Goal: Task Accomplishment & Management: Manage account settings

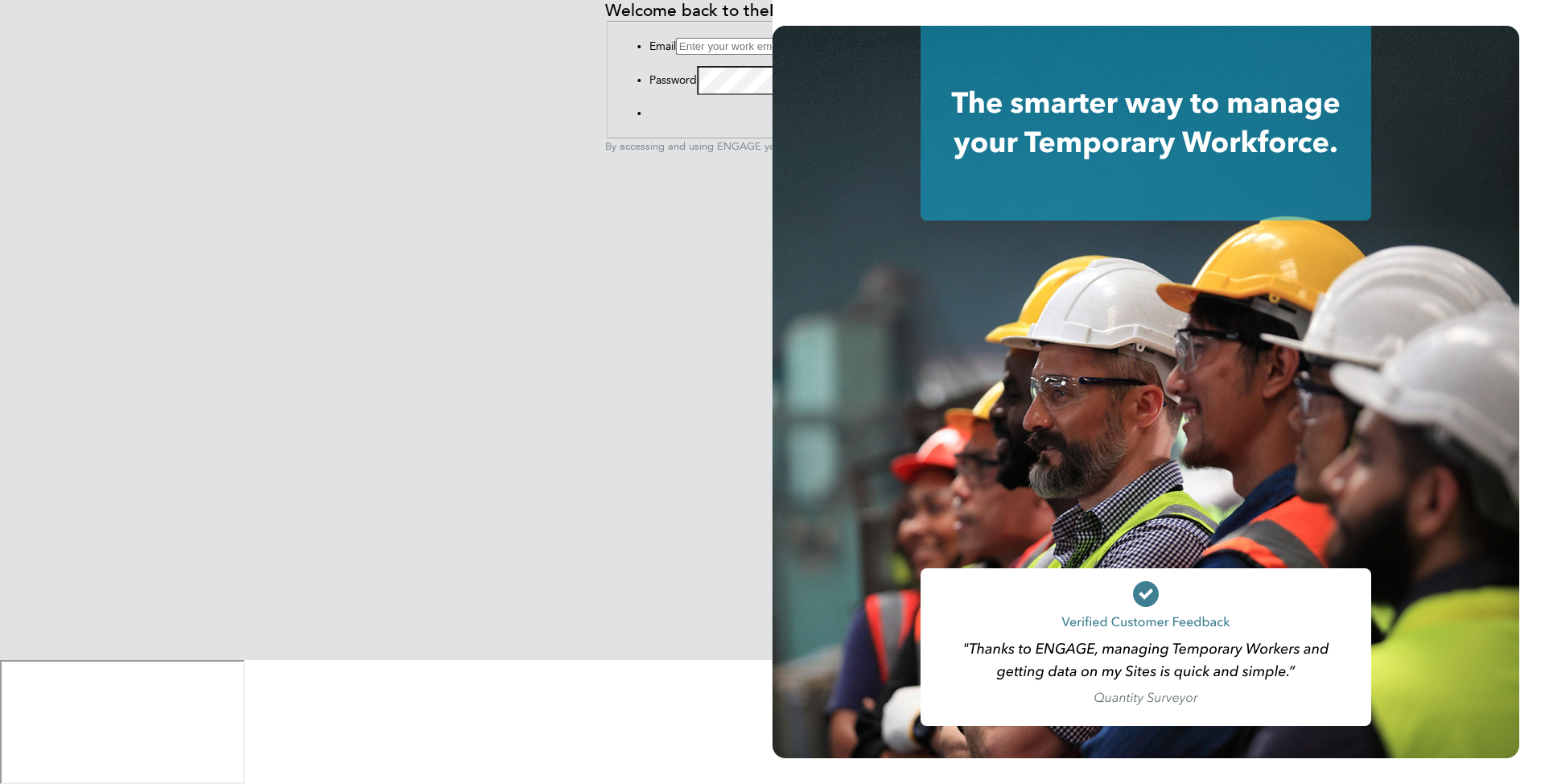
type input "[EMAIL_ADDRESS][DOMAIN_NAME]"
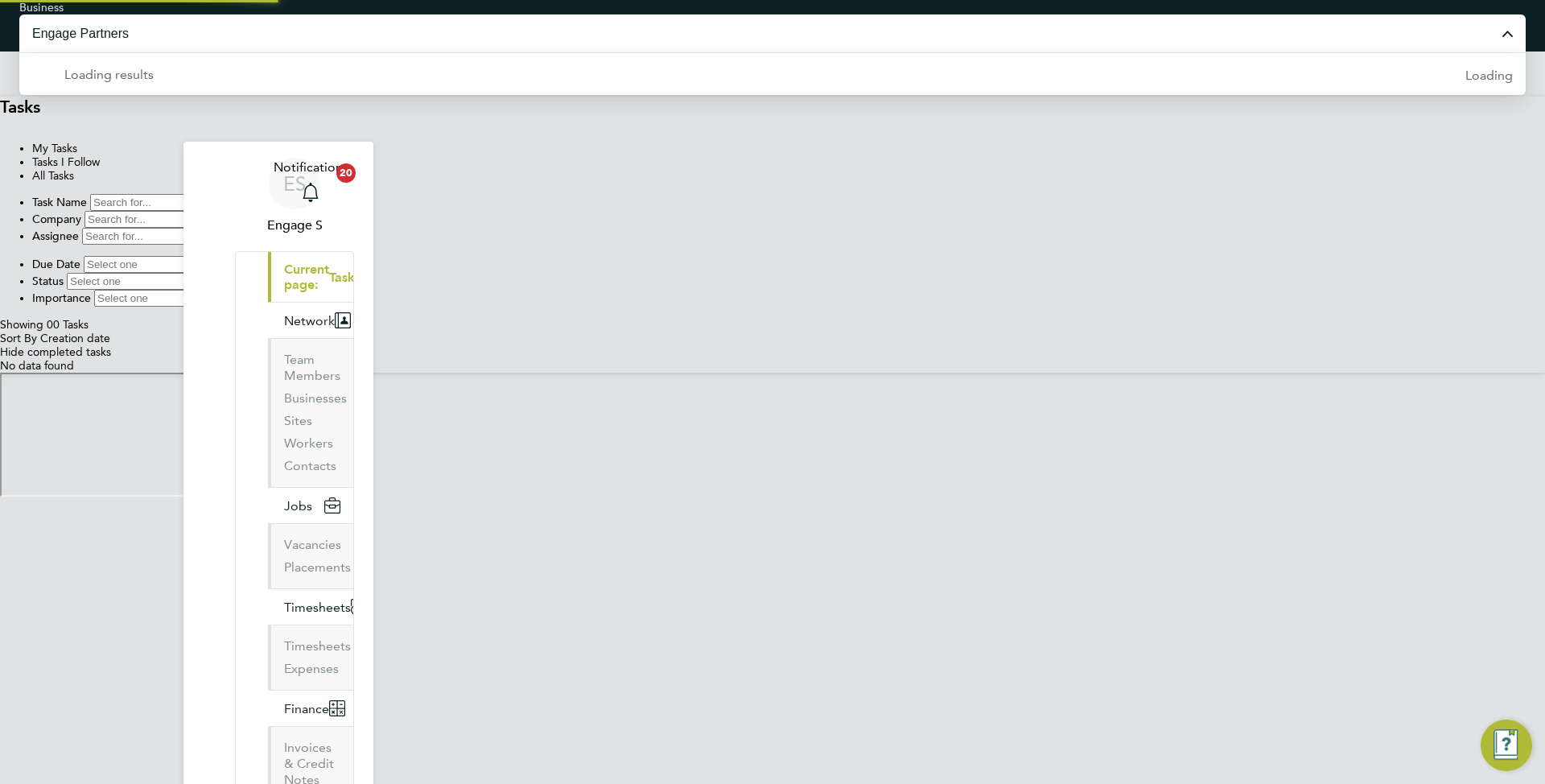
click at [786, 28] on input "Engage Partners" at bounding box center [773, 33] width 1507 height 38
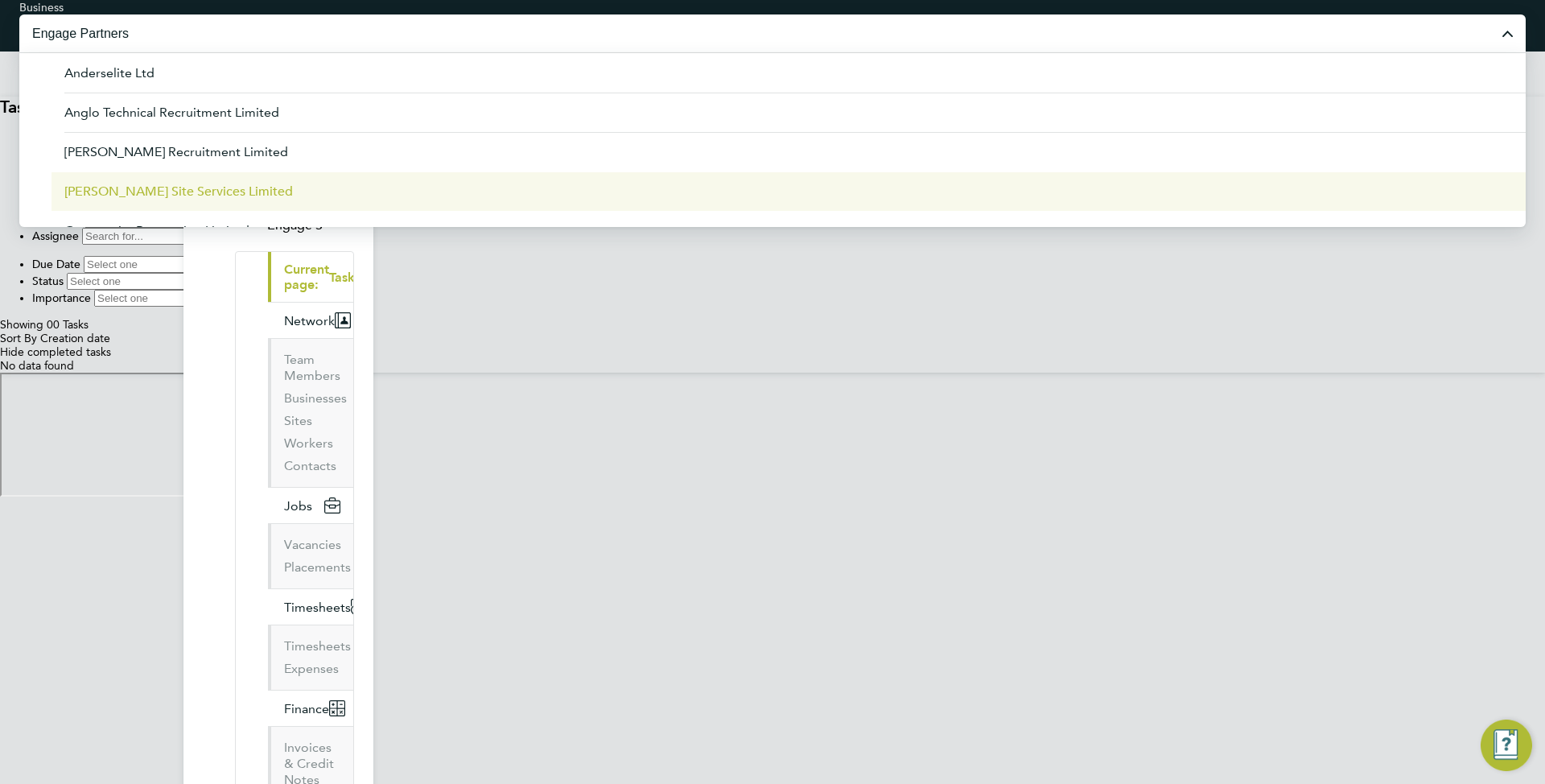
click at [770, 171] on li "Carmichael Site Services Limited" at bounding box center [788, 191] width 1474 height 40
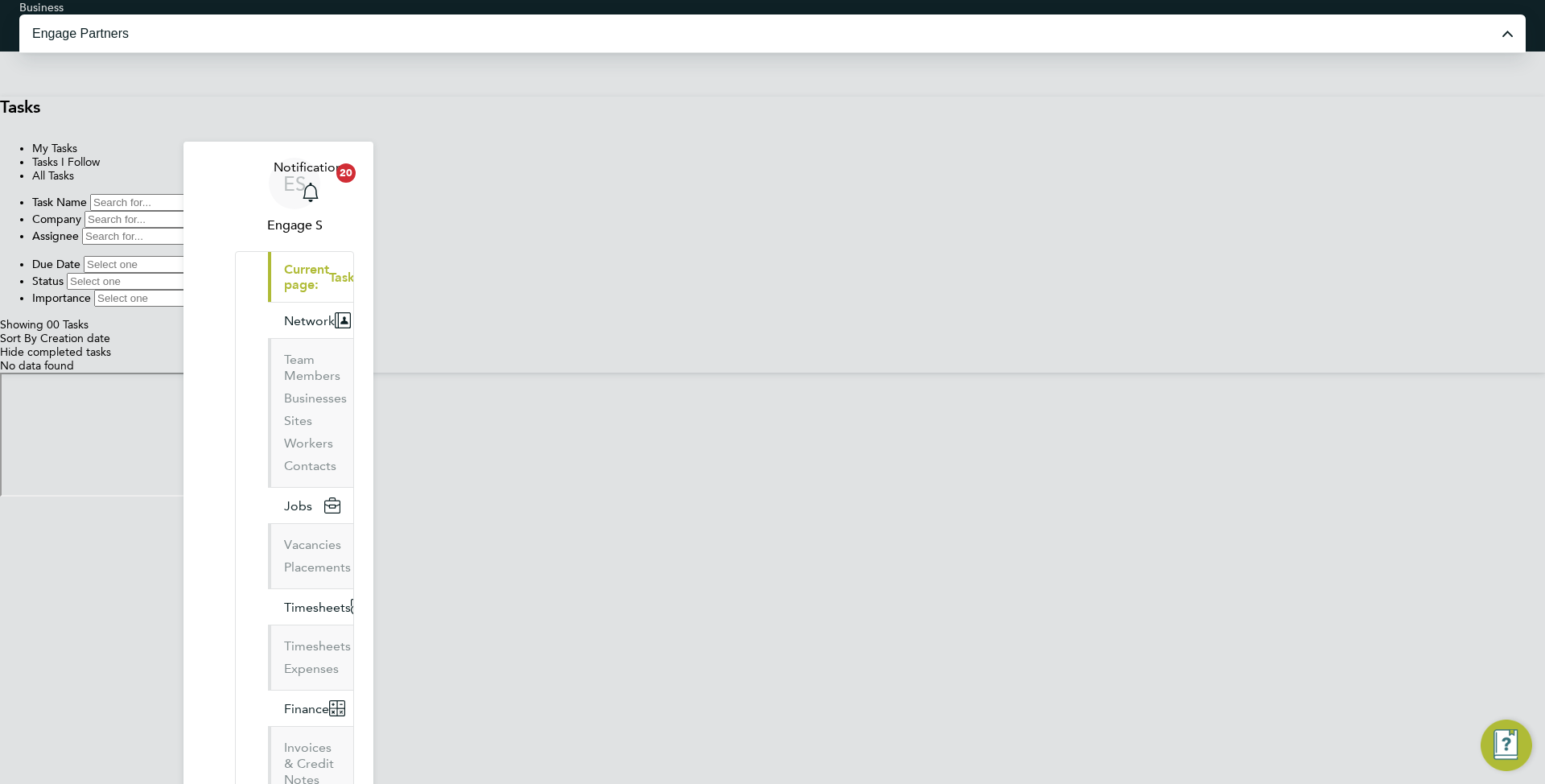
type input "Carmichael Site Services Limited"
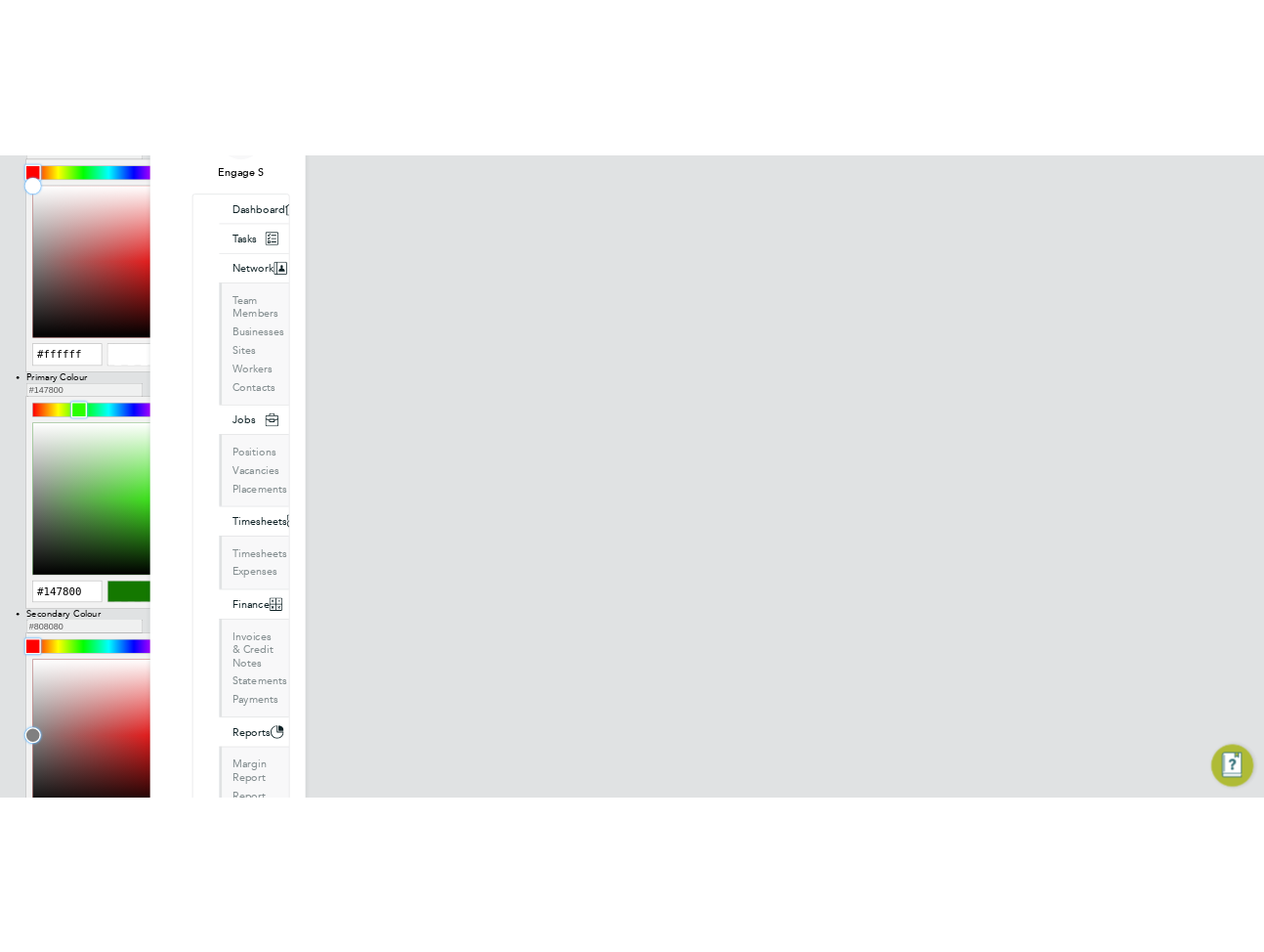
scroll to position [230, 0]
